Goal: Task Accomplishment & Management: Manage account settings

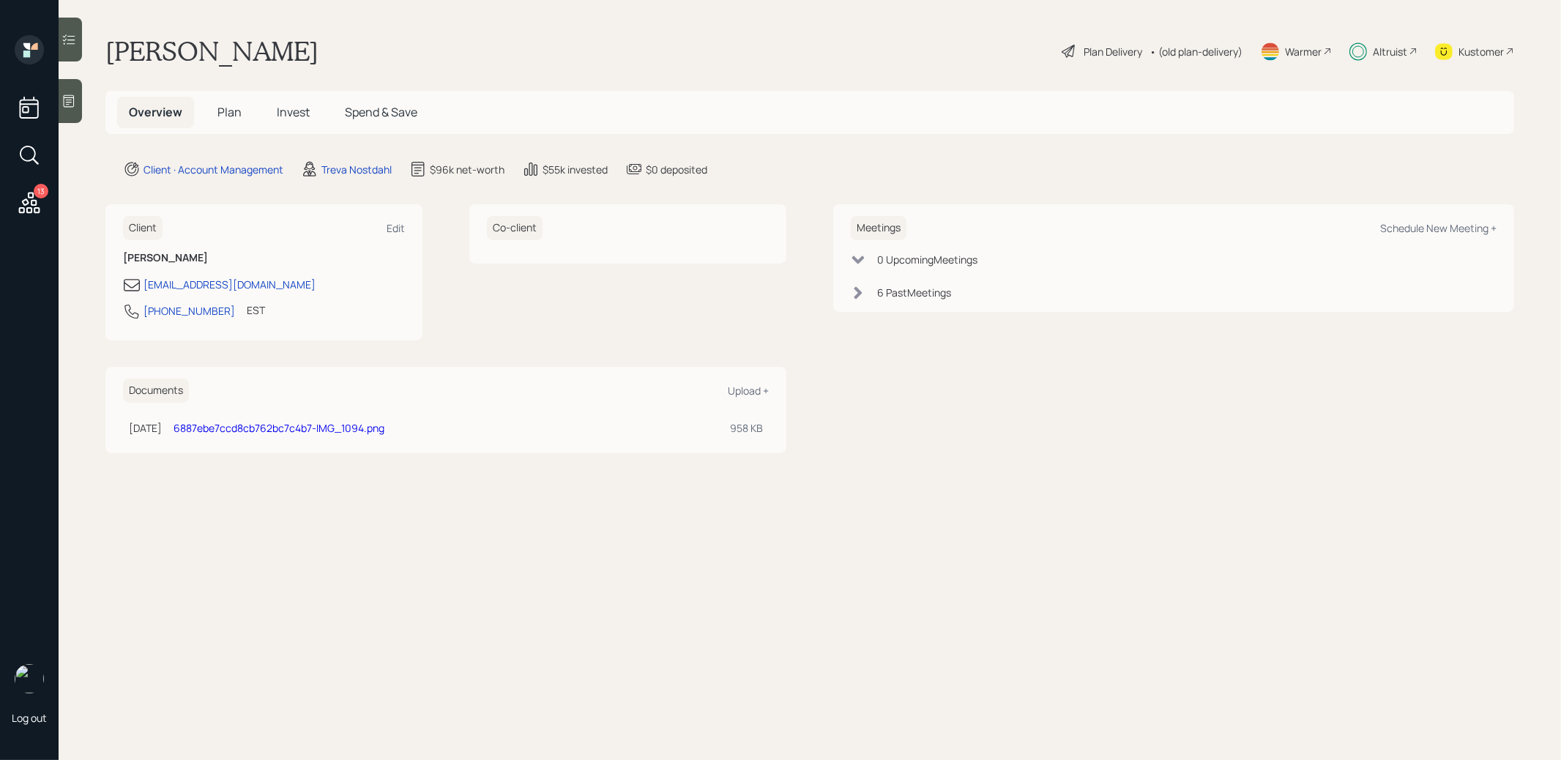
click at [231, 114] on span "Plan" at bounding box center [230, 112] width 24 height 16
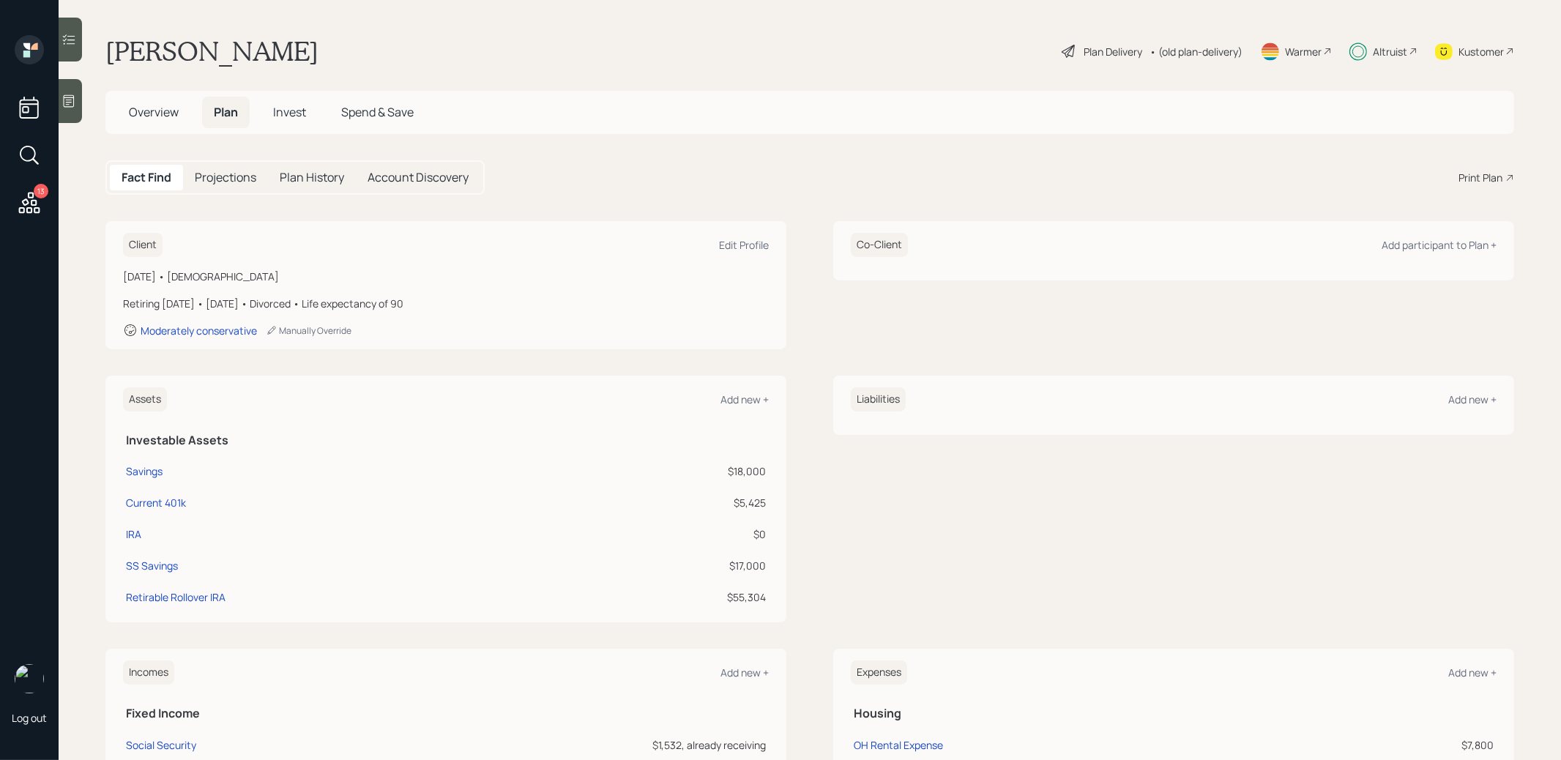
click at [296, 116] on span "Invest" at bounding box center [289, 112] width 33 height 16
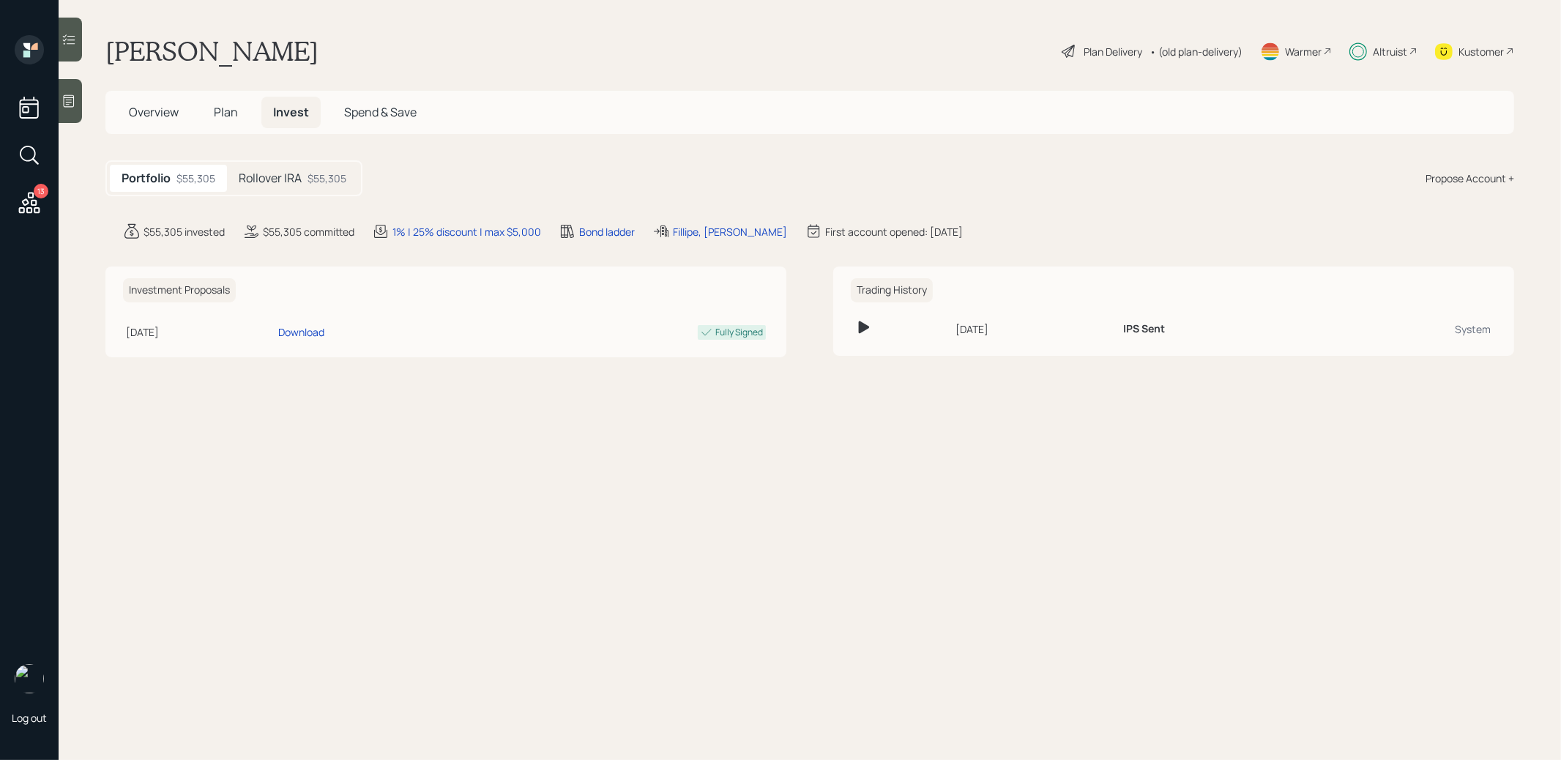
click at [275, 183] on h5 "Rollover IRA" at bounding box center [270, 178] width 63 height 14
